Goal: Task Accomplishment & Management: Manage account settings

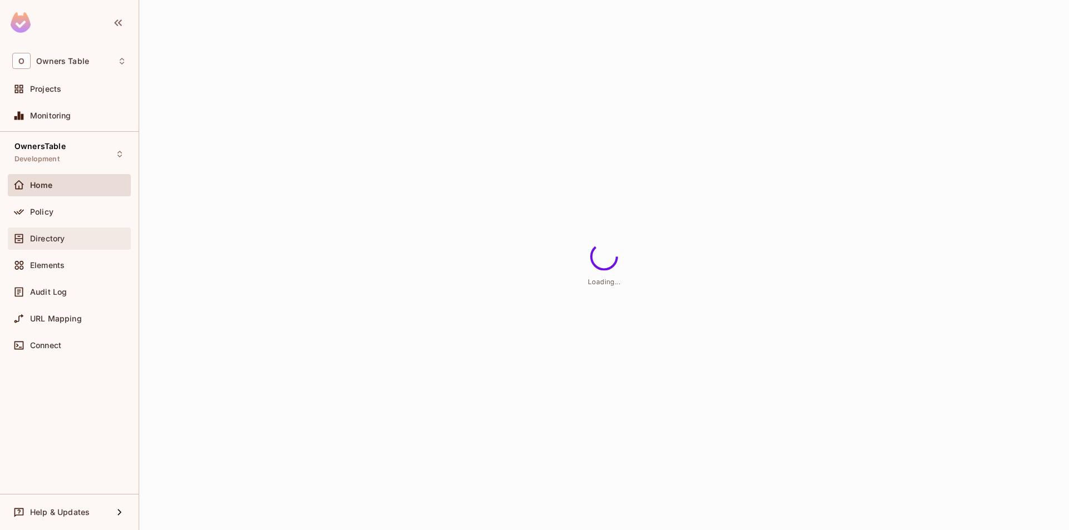
click at [41, 239] on span "Directory" at bounding box center [47, 238] width 35 height 9
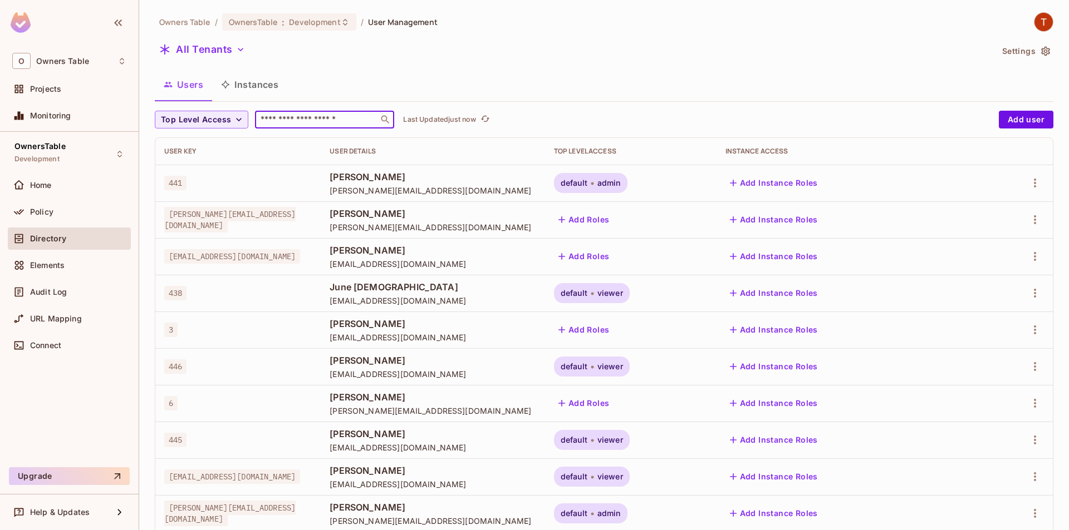
click at [287, 120] on input "text" at bounding box center [316, 119] width 117 height 11
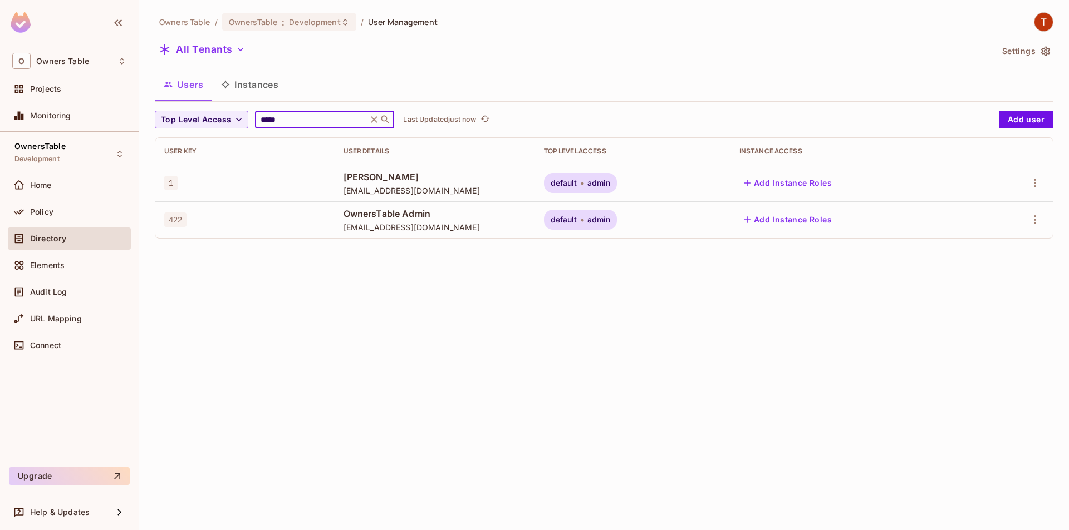
type input "*****"
click at [665, 177] on div "default admin" at bounding box center [633, 183] width 178 height 20
click at [617, 177] on div "default admin" at bounding box center [580, 183] width 73 height 20
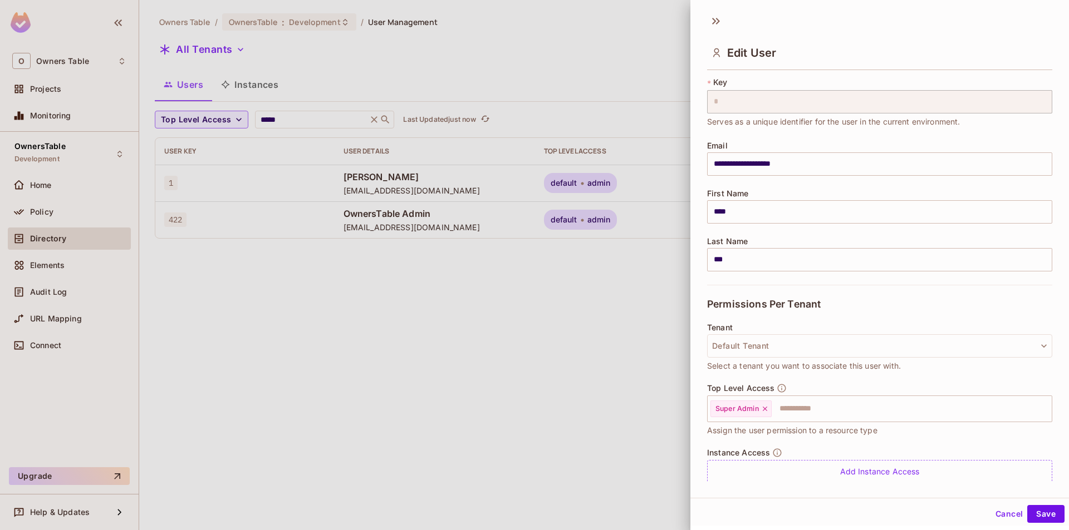
scroll to position [62, 0]
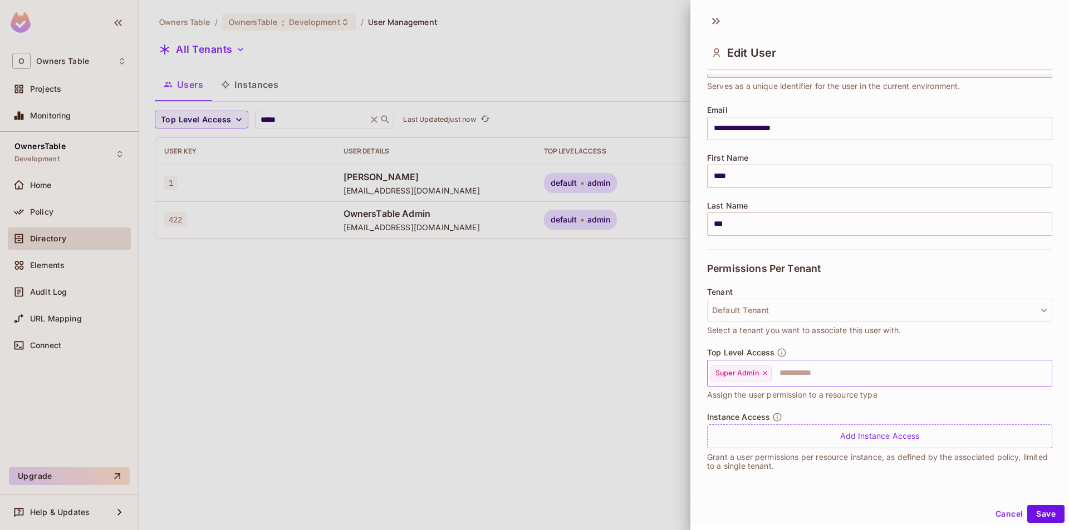
click at [765, 376] on icon at bounding box center [765, 374] width 8 height 8
drag, startPoint x: 786, startPoint y: 450, endPoint x: 790, endPoint y: 458, distance: 8.7
click at [790, 458] on div "Instance Access Add Instance Access Grant a user permissions per resource insta…" at bounding box center [879, 441] width 345 height 58
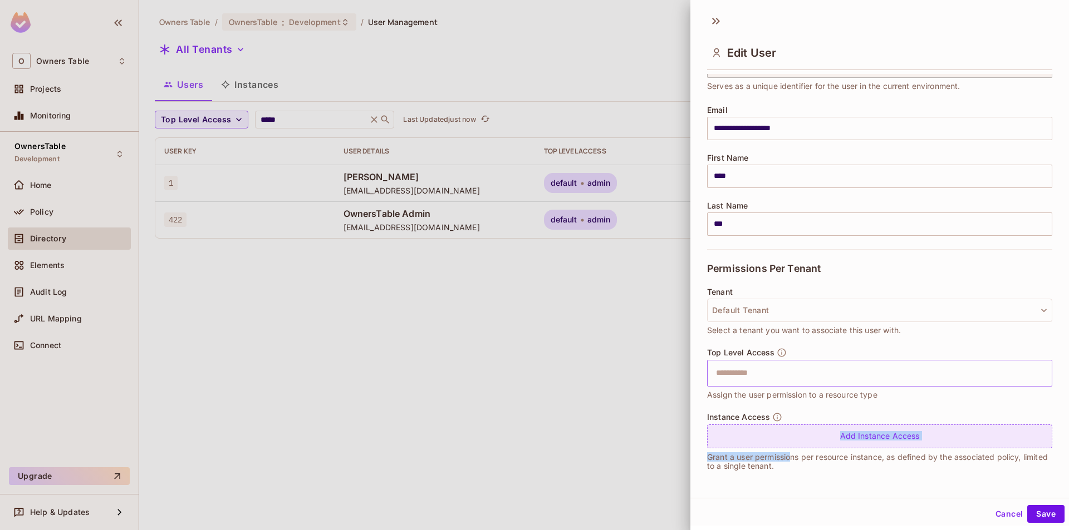
click at [785, 440] on div "Add Instance Access" at bounding box center [879, 437] width 345 height 24
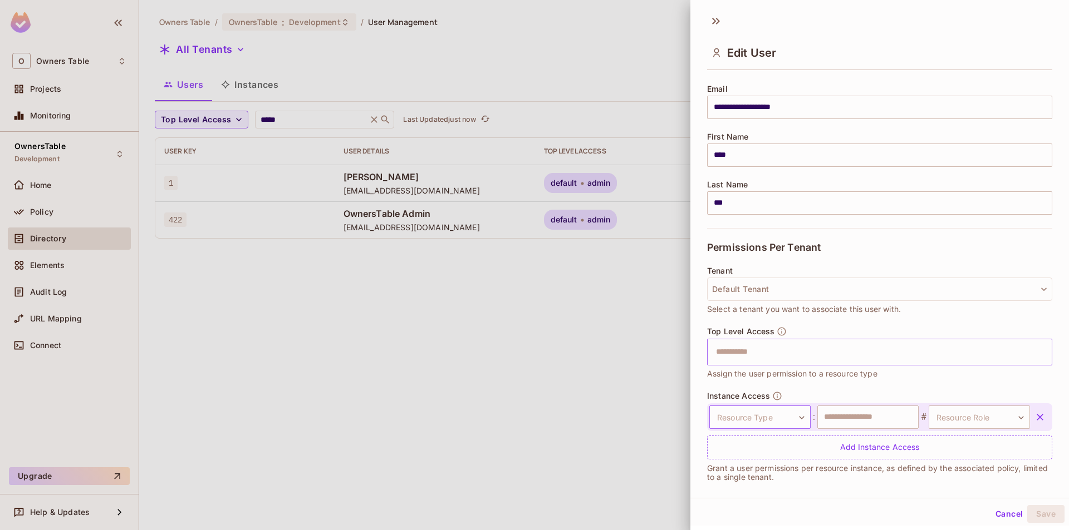
scroll to position [94, 0]
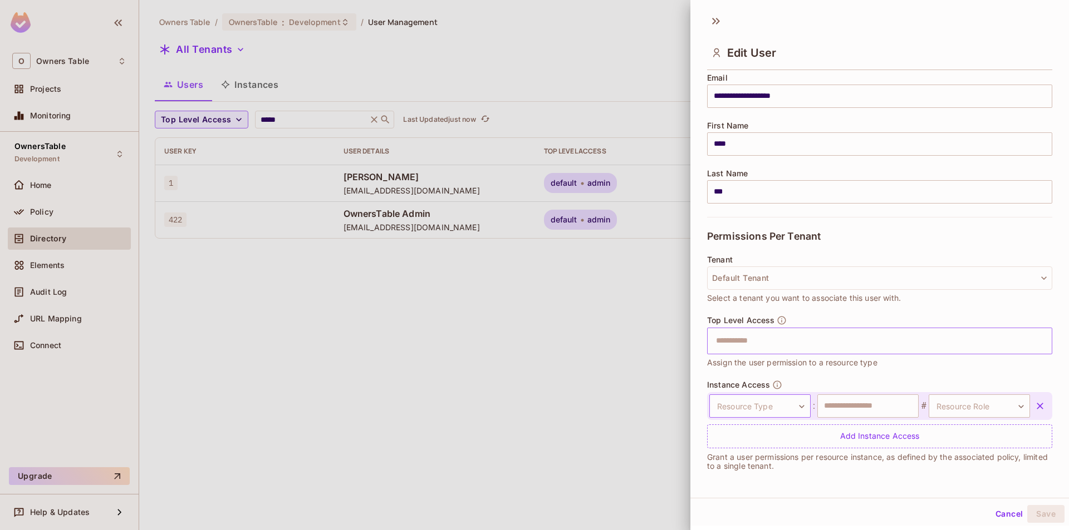
click at [787, 401] on body "**********" at bounding box center [534, 265] width 1069 height 530
click at [760, 464] on li "Restaurant Group" at bounding box center [752, 467] width 102 height 20
click at [854, 403] on input "text" at bounding box center [867, 406] width 101 height 23
type input "*"
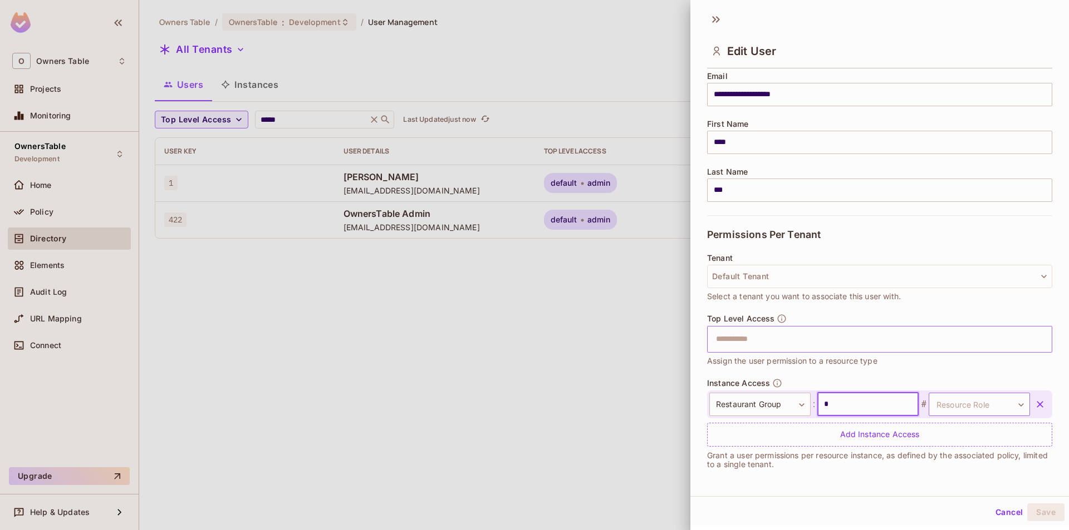
click at [944, 407] on body "**********" at bounding box center [534, 265] width 1069 height 530
click at [933, 470] on li "admin" at bounding box center [961, 477] width 102 height 20
click at [1040, 510] on button "Save" at bounding box center [1045, 513] width 37 height 18
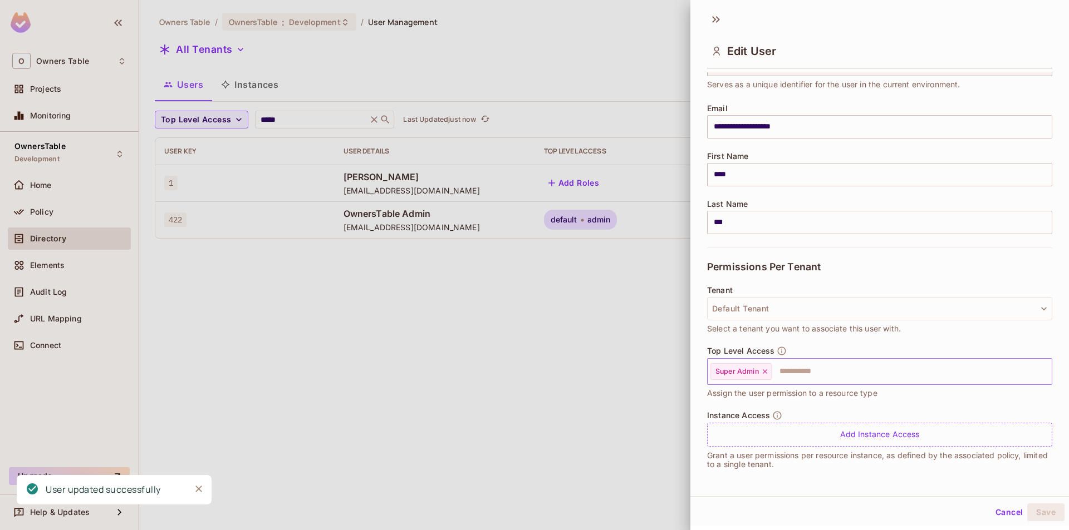
scroll to position [62, 0]
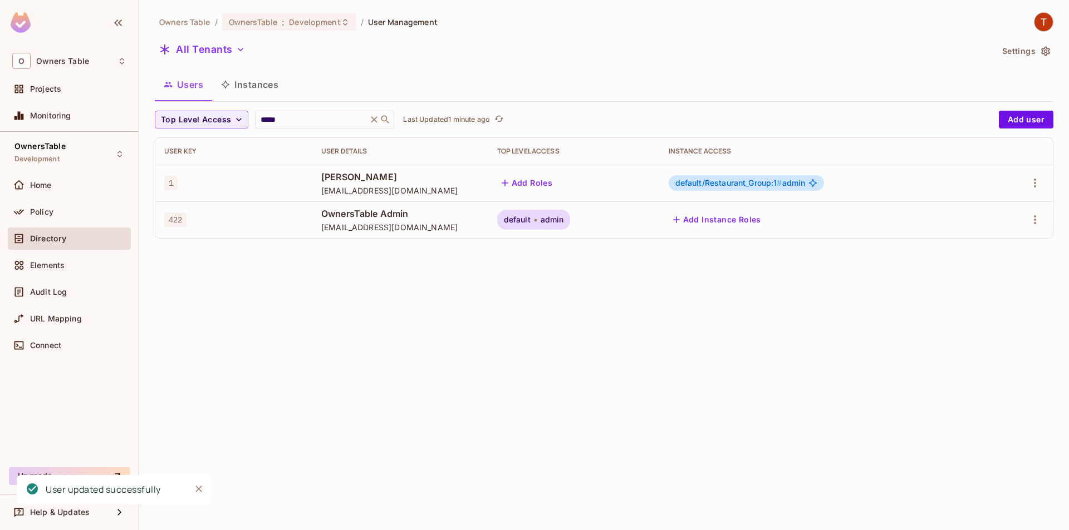
click at [706, 183] on span "default/Restaurant_Group:1 #" at bounding box center [728, 182] width 107 height 9
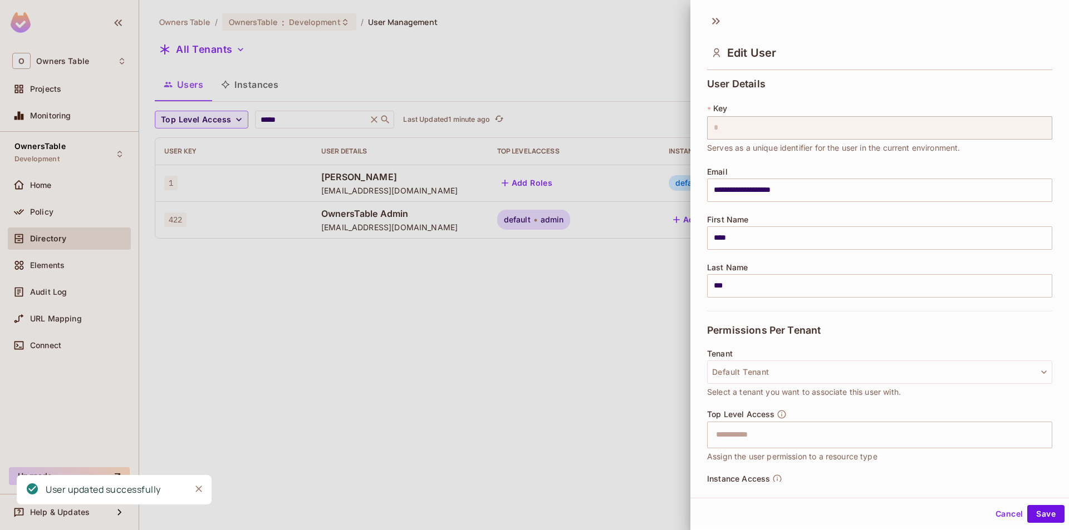
click at [571, 350] on div at bounding box center [534, 265] width 1069 height 530
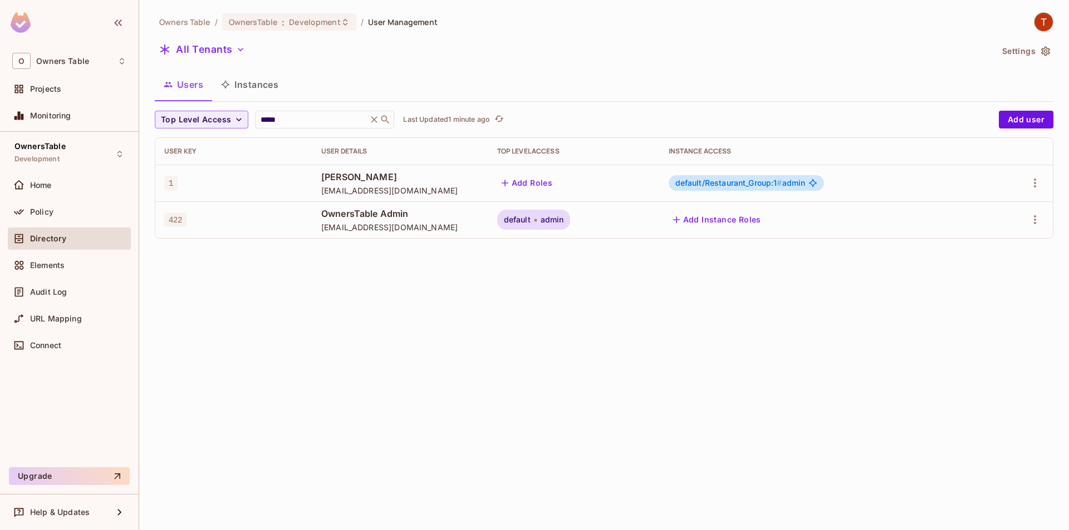
click at [714, 186] on span "default/Restaurant_Group:1 #" at bounding box center [728, 182] width 107 height 9
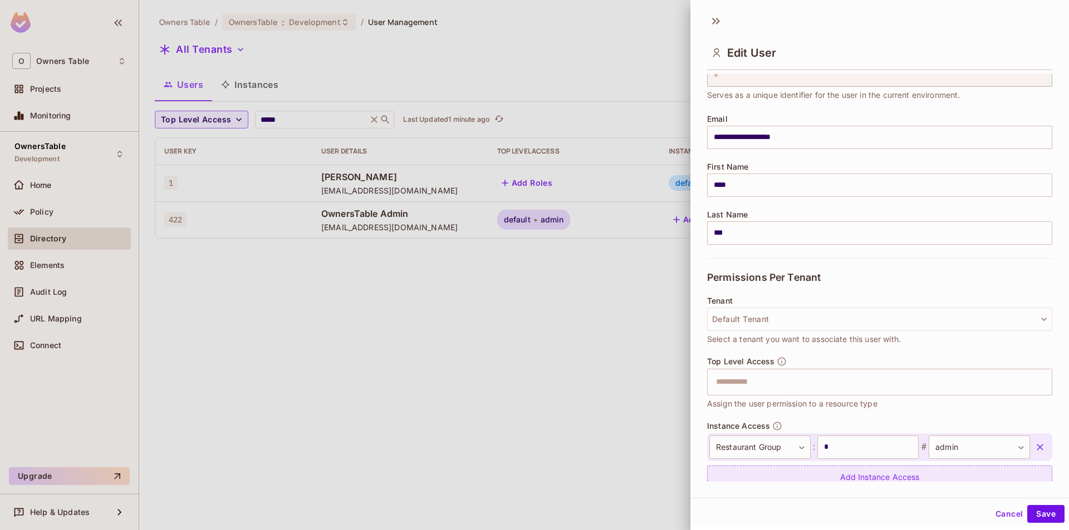
scroll to position [94, 0]
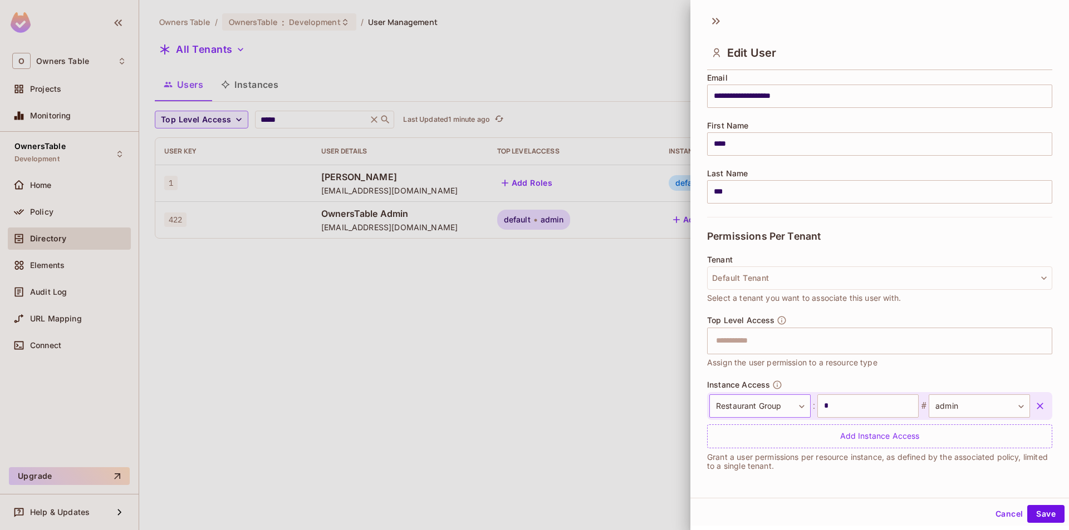
click at [774, 408] on body "**********" at bounding box center [534, 265] width 1069 height 530
click at [736, 502] on li "Restaurant" at bounding box center [752, 507] width 102 height 20
click at [829, 401] on input "*" at bounding box center [867, 406] width 101 height 23
click at [963, 412] on body "**********" at bounding box center [534, 265] width 1069 height 530
click at [933, 461] on li "admin" at bounding box center [961, 459] width 102 height 20
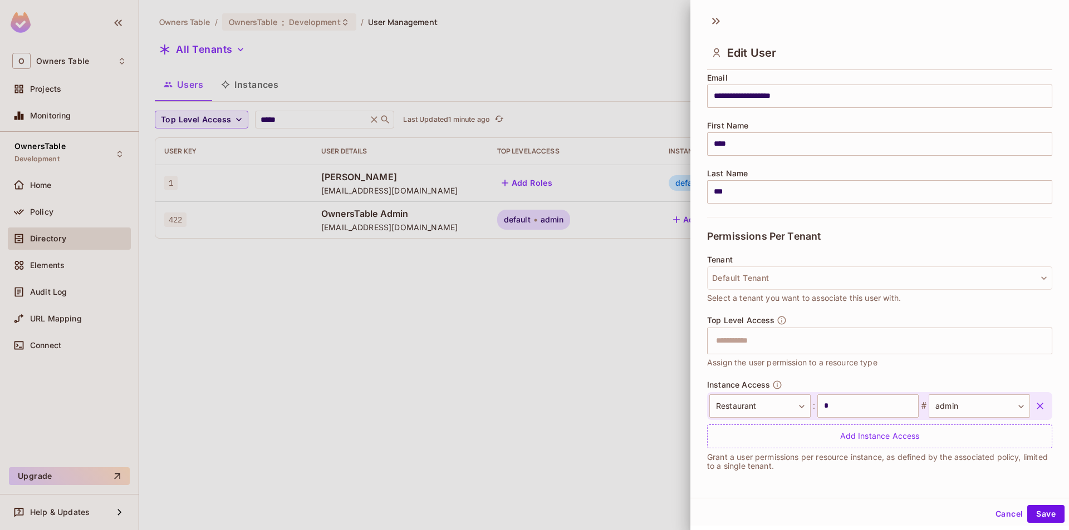
scroll to position [2, 0]
click at [1035, 508] on button "Save" at bounding box center [1045, 513] width 37 height 18
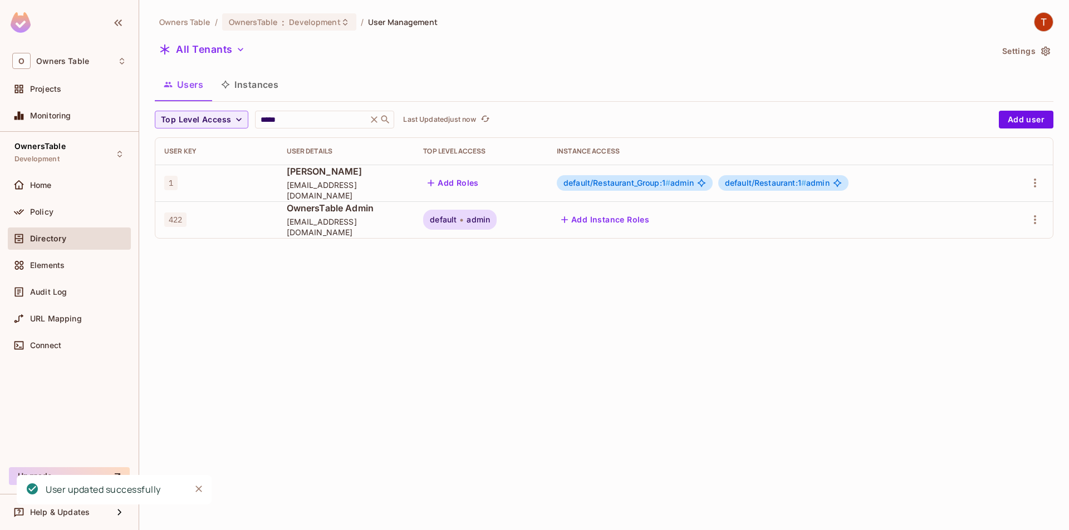
click at [617, 186] on span "default/Restaurant_Group:1 #" at bounding box center [616, 182] width 107 height 9
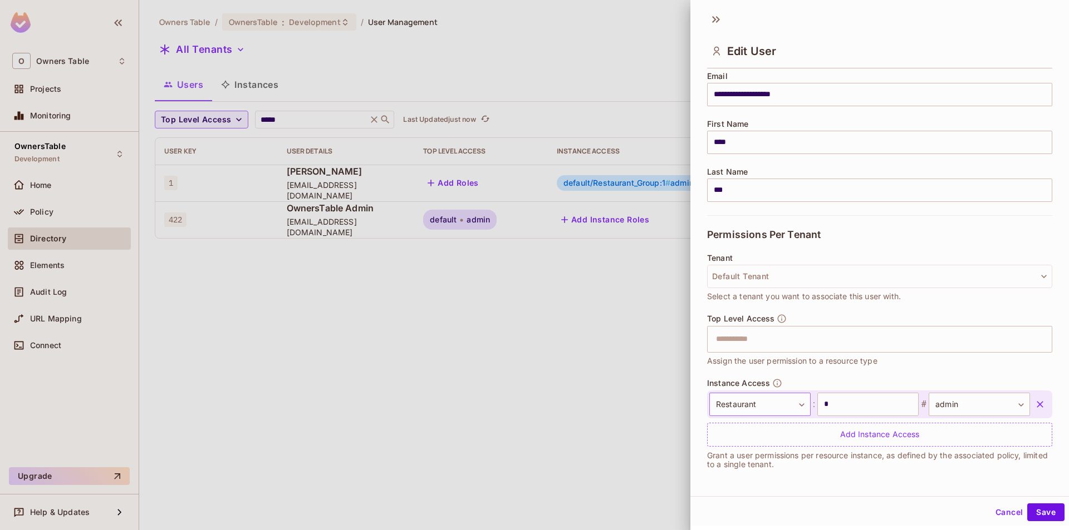
click at [775, 403] on body "**********" at bounding box center [534, 265] width 1069 height 530
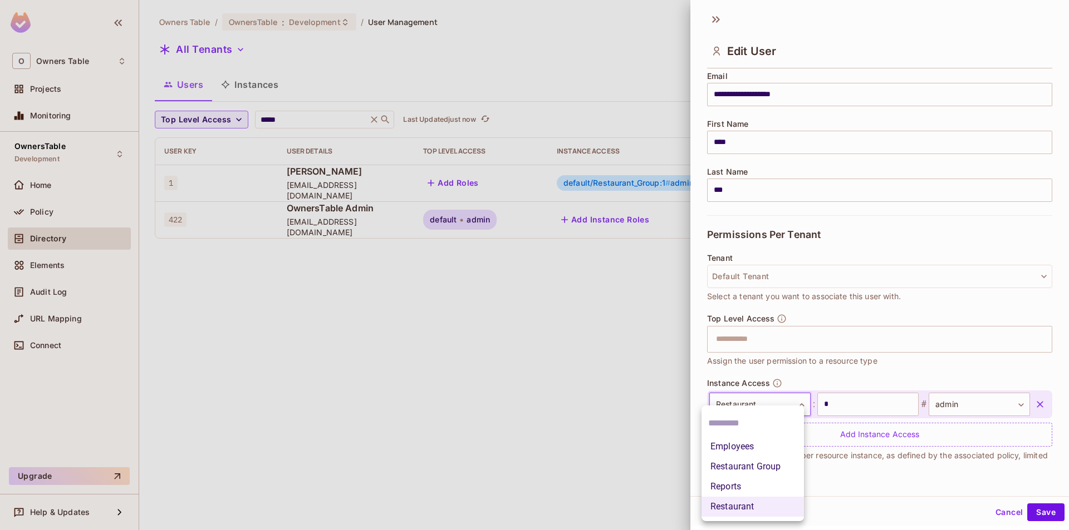
click at [879, 406] on div at bounding box center [534, 265] width 1069 height 530
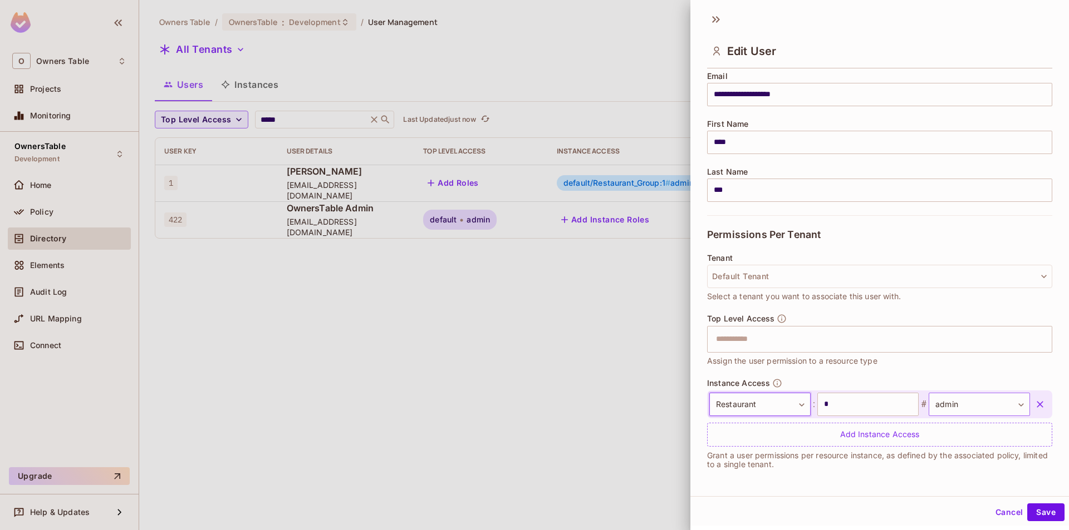
click at [921, 406] on body "**********" at bounding box center [534, 265] width 1069 height 530
click at [902, 362] on div at bounding box center [534, 265] width 1069 height 530
click at [1034, 407] on icon "button" at bounding box center [1039, 404] width 11 height 11
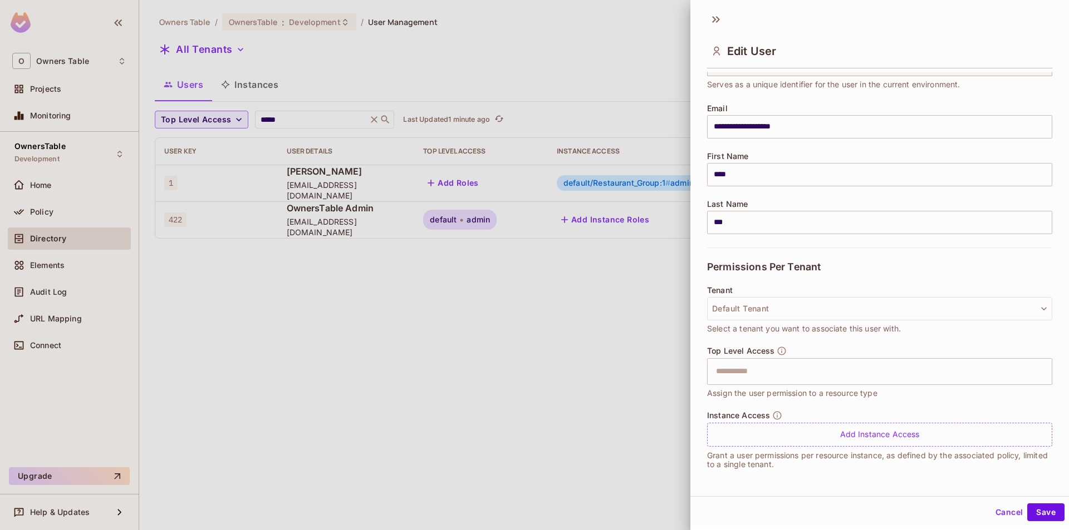
scroll to position [62, 0]
click at [757, 376] on input "text" at bounding box center [869, 372] width 321 height 22
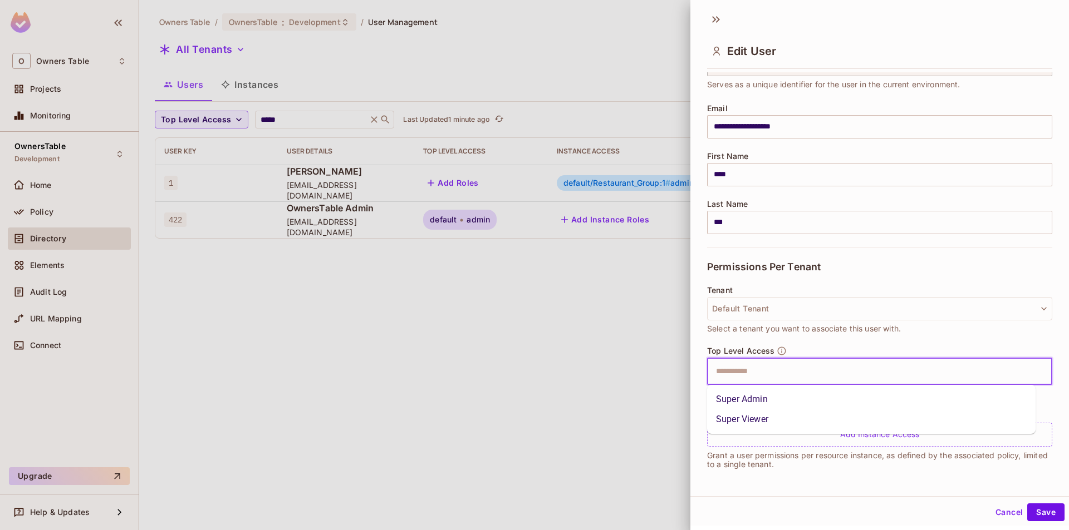
click at [760, 415] on li "Super Viewer" at bounding box center [871, 420] width 328 height 20
click at [765, 372] on icon at bounding box center [766, 372] width 8 height 8
click at [765, 380] on input "text" at bounding box center [869, 372] width 321 height 22
click at [769, 402] on li "Super Admin" at bounding box center [871, 400] width 328 height 20
click at [1027, 516] on button "Save" at bounding box center [1045, 513] width 37 height 18
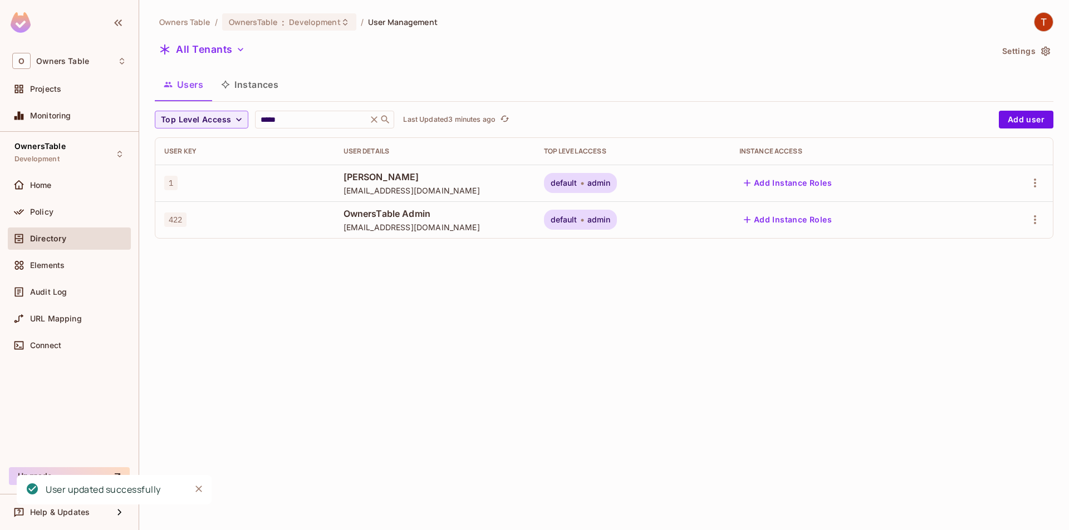
click at [654, 185] on div "default admin" at bounding box center [633, 183] width 178 height 20
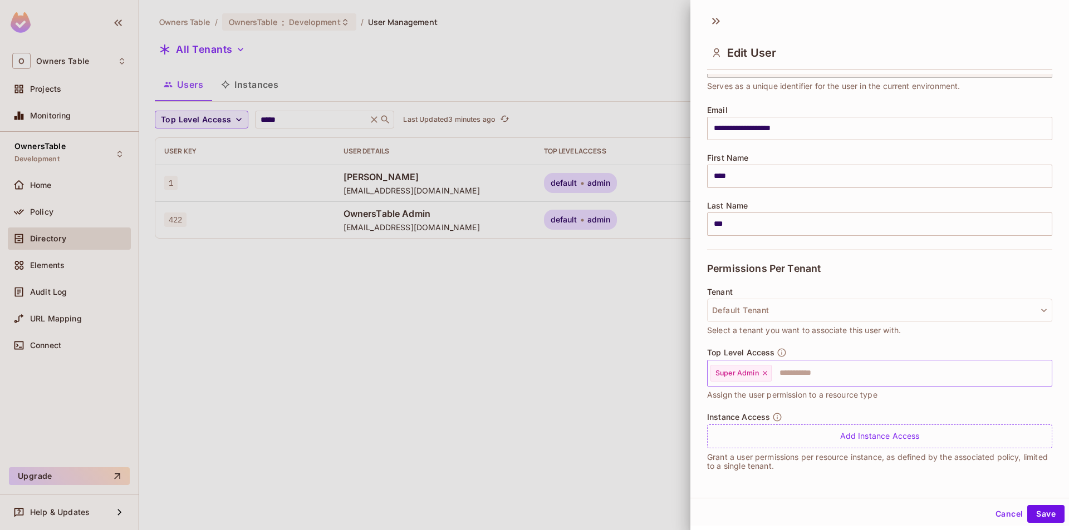
click at [764, 377] on icon at bounding box center [765, 374] width 8 height 8
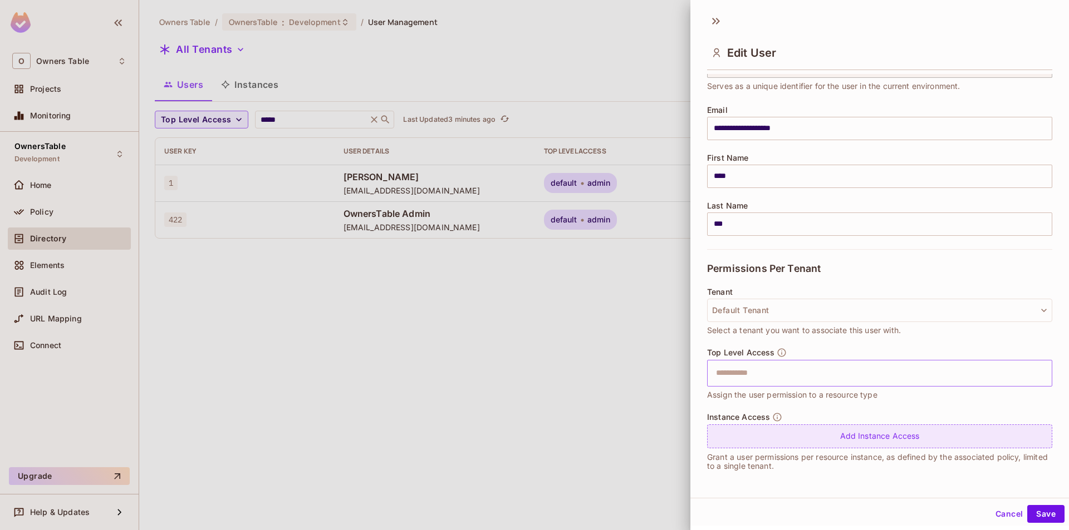
click at [778, 427] on div "Add Instance Access" at bounding box center [879, 437] width 345 height 24
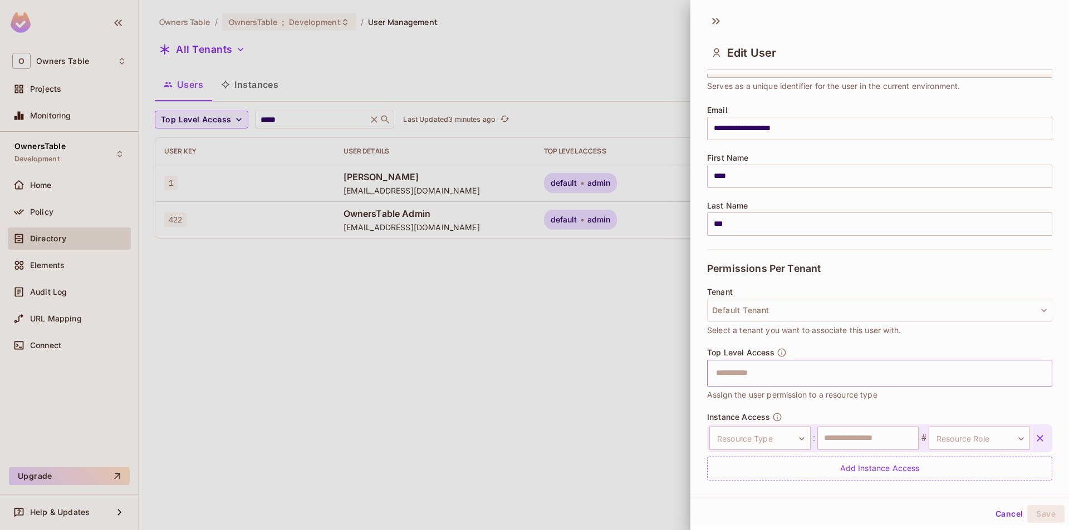
scroll to position [94, 0]
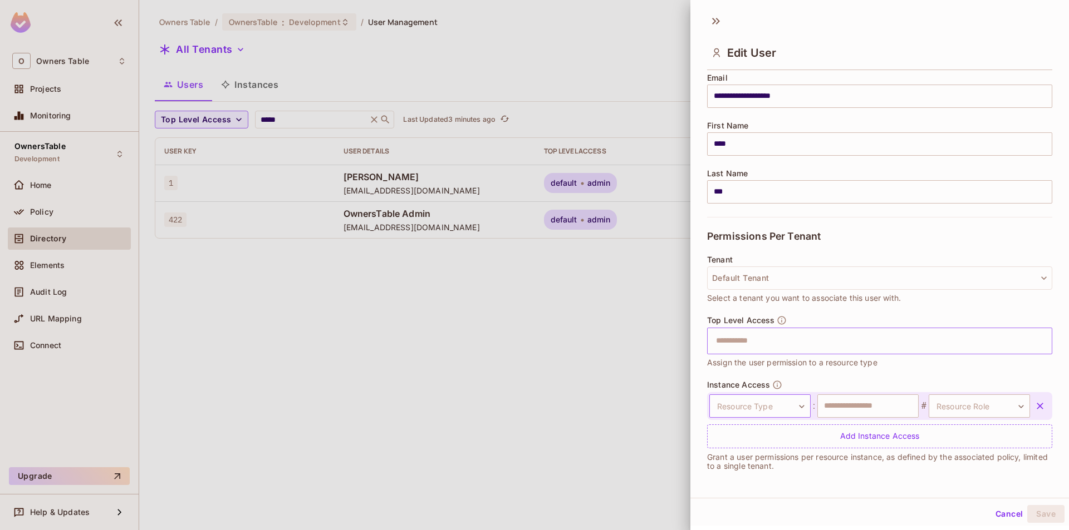
click at [789, 400] on body "**********" at bounding box center [534, 265] width 1069 height 530
click at [749, 483] on li "Reports" at bounding box center [752, 487] width 102 height 20
click at [754, 405] on body "**********" at bounding box center [534, 265] width 1069 height 530
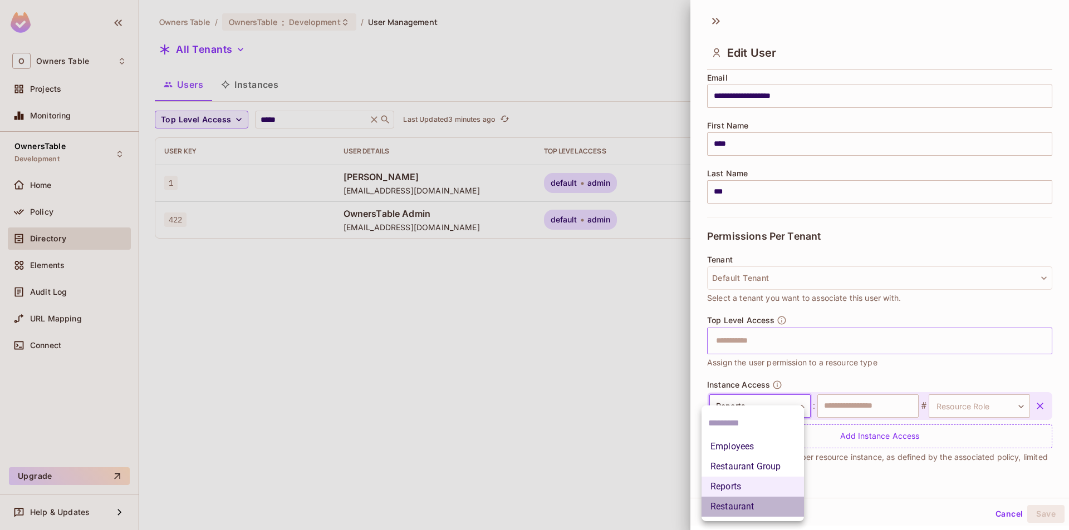
click at [735, 500] on li "Restaurant" at bounding box center [752, 507] width 102 height 20
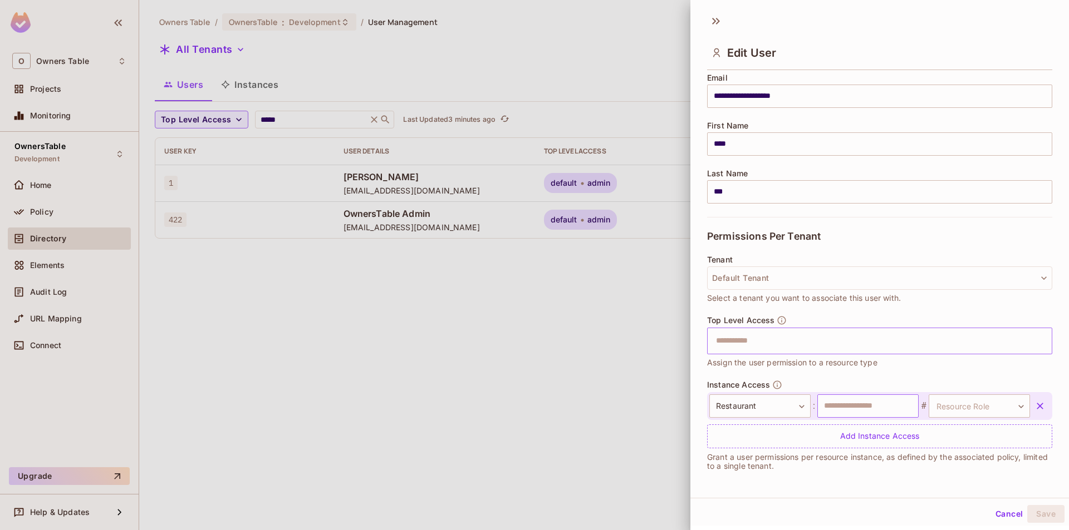
click at [840, 404] on input "text" at bounding box center [867, 406] width 101 height 23
type input "*"
click at [963, 397] on body "**********" at bounding box center [534, 265] width 1069 height 530
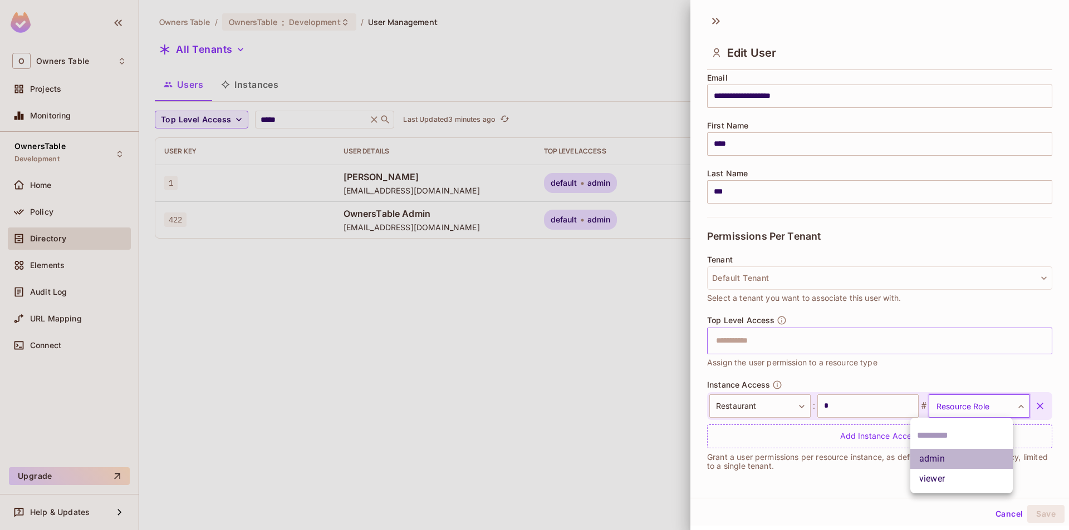
click at [944, 458] on li "admin" at bounding box center [961, 459] width 102 height 20
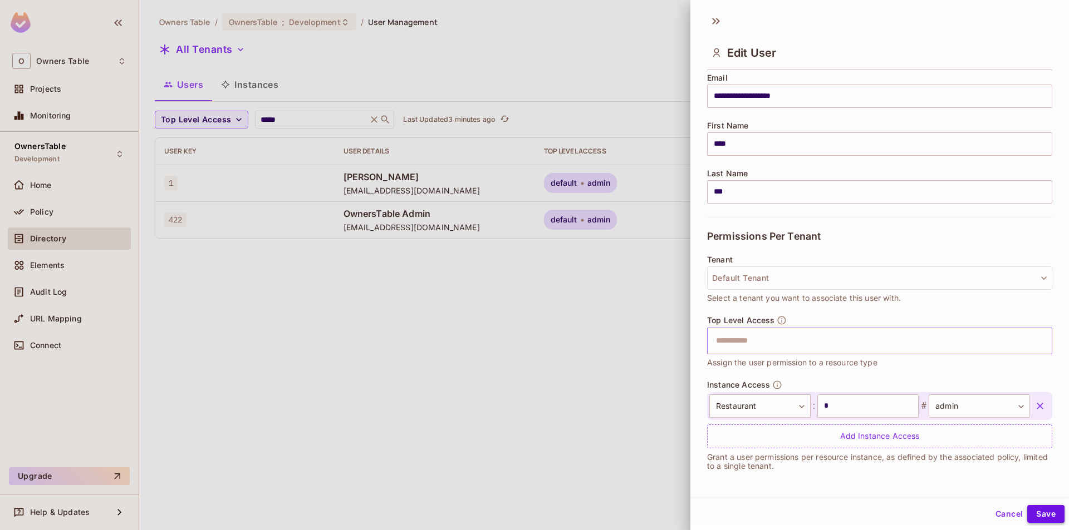
click at [1032, 507] on button "Save" at bounding box center [1045, 514] width 37 height 18
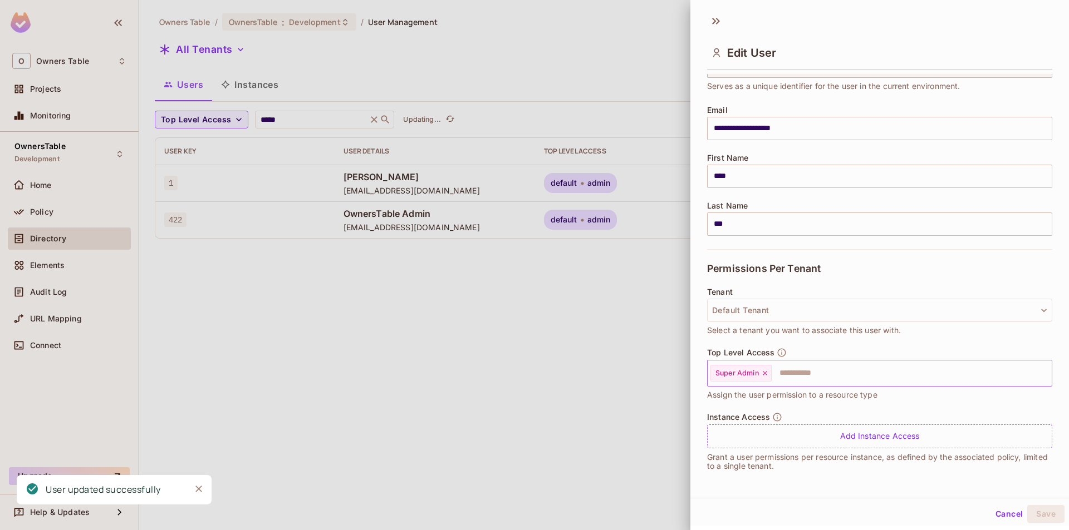
scroll to position [0, 0]
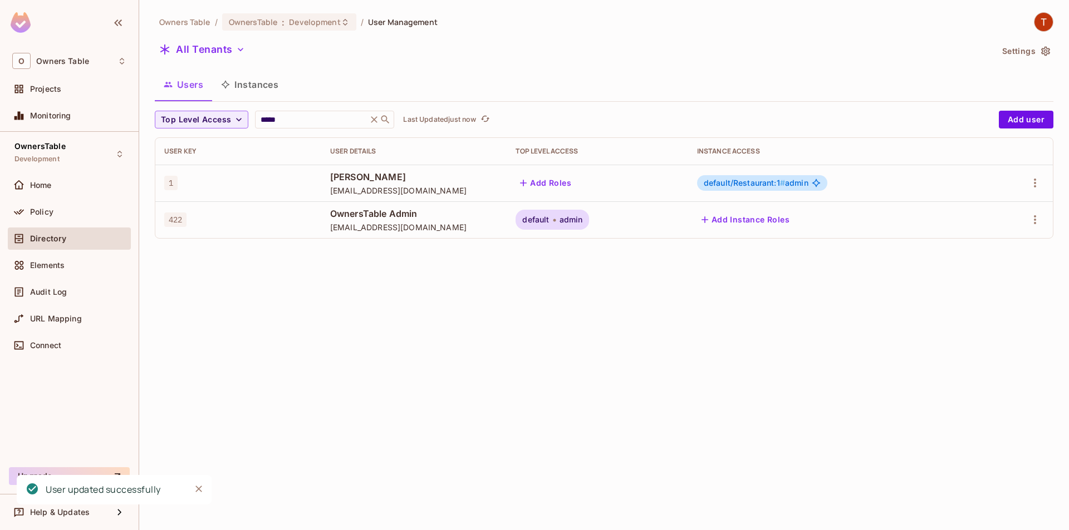
click at [736, 182] on span "default/Restaurant:1 #" at bounding box center [743, 182] width 81 height 9
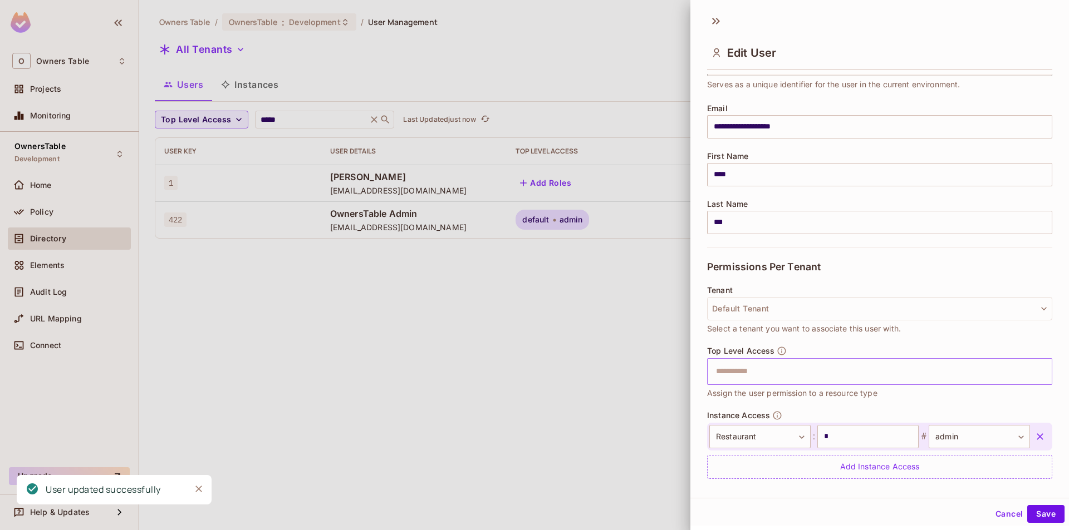
scroll to position [94, 0]
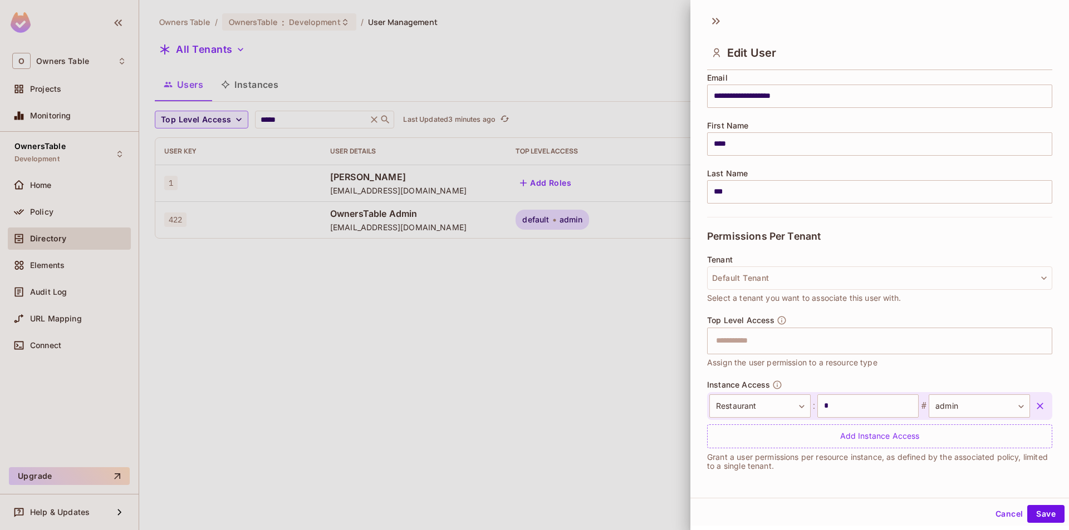
click at [1036, 407] on icon "button" at bounding box center [1039, 406] width 7 height 7
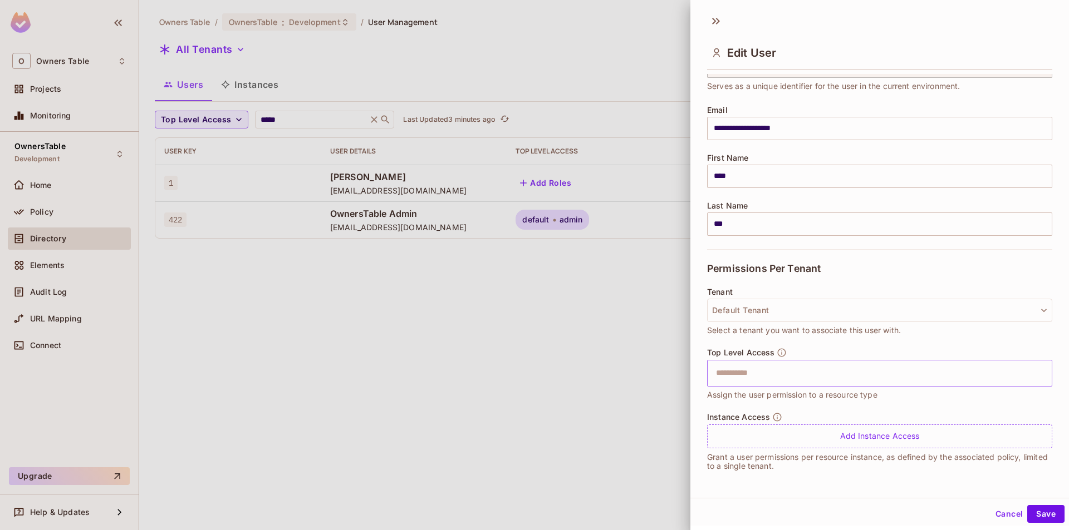
click at [780, 380] on input "text" at bounding box center [869, 373] width 321 height 22
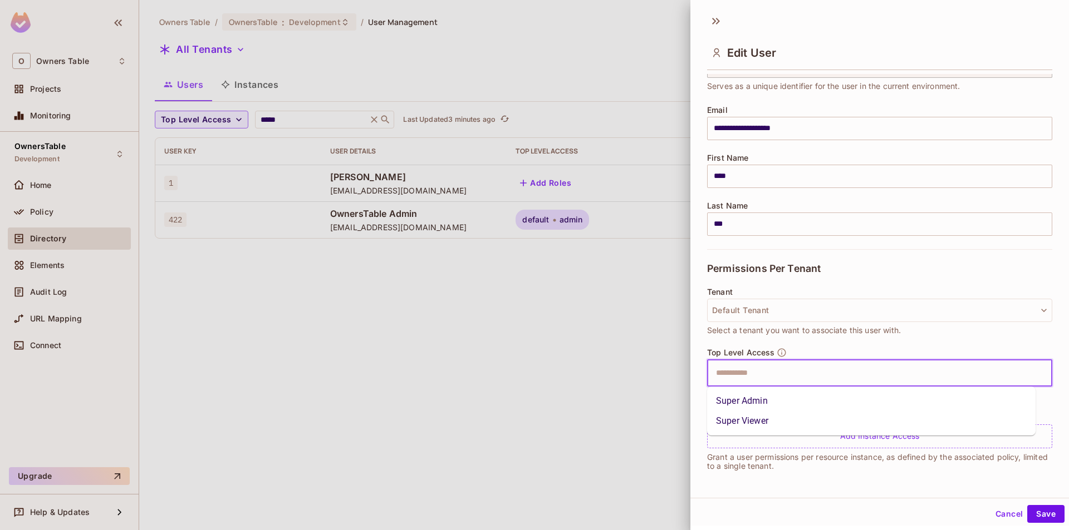
click at [759, 397] on li "Super Admin" at bounding box center [871, 401] width 328 height 20
click at [1028, 515] on button "Save" at bounding box center [1045, 514] width 37 height 18
